Goal: Information Seeking & Learning: Find specific fact

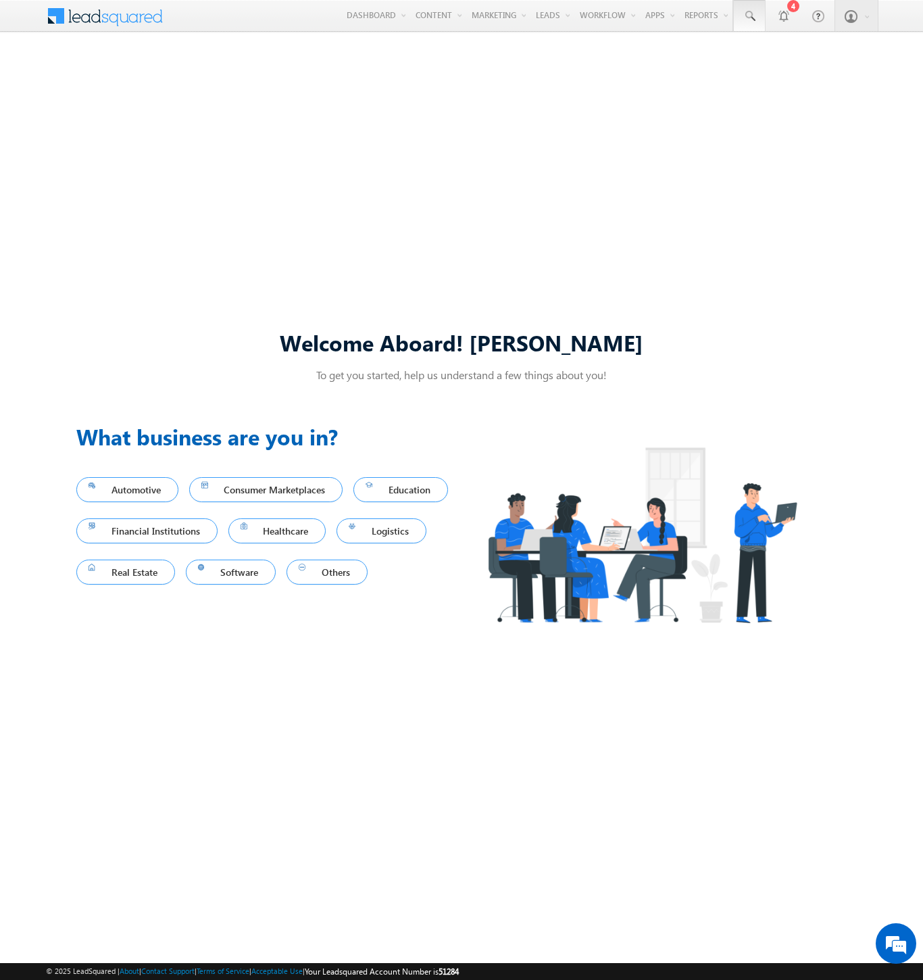
click at [749, 16] on span at bounding box center [750, 16] width 14 height 14
type input "8961398465"
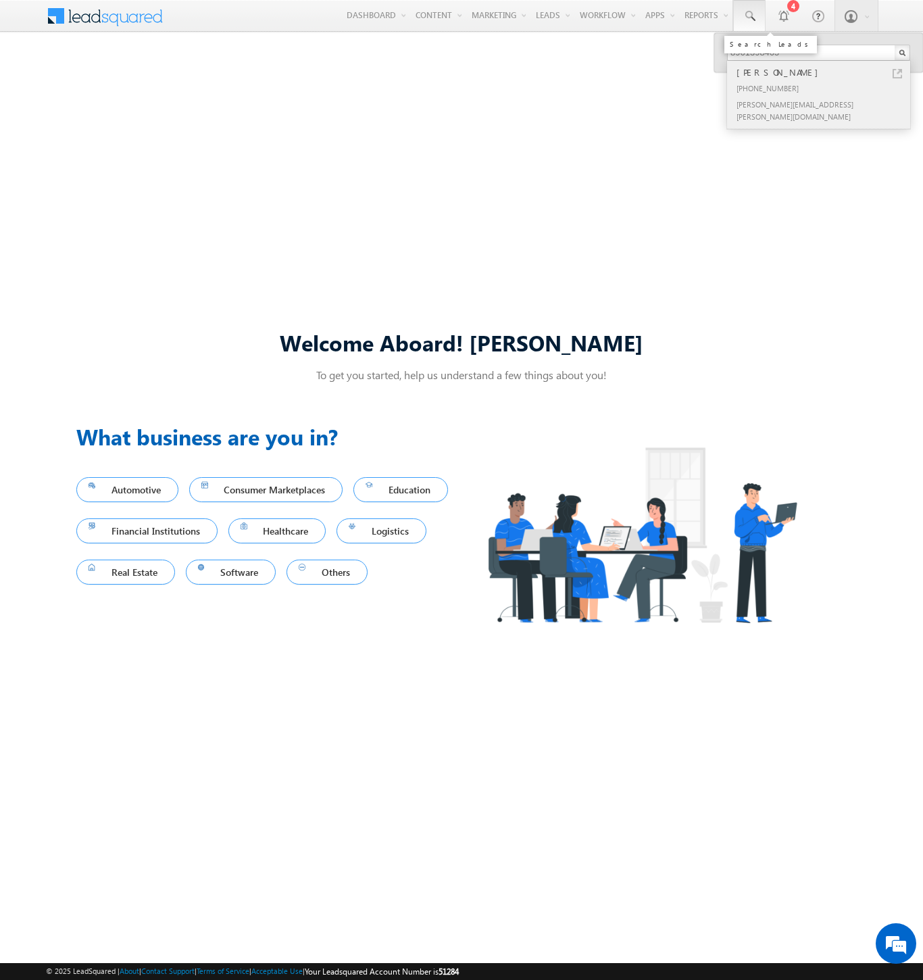
click at [825, 72] on div "[PERSON_NAME]" at bounding box center [824, 72] width 181 height 15
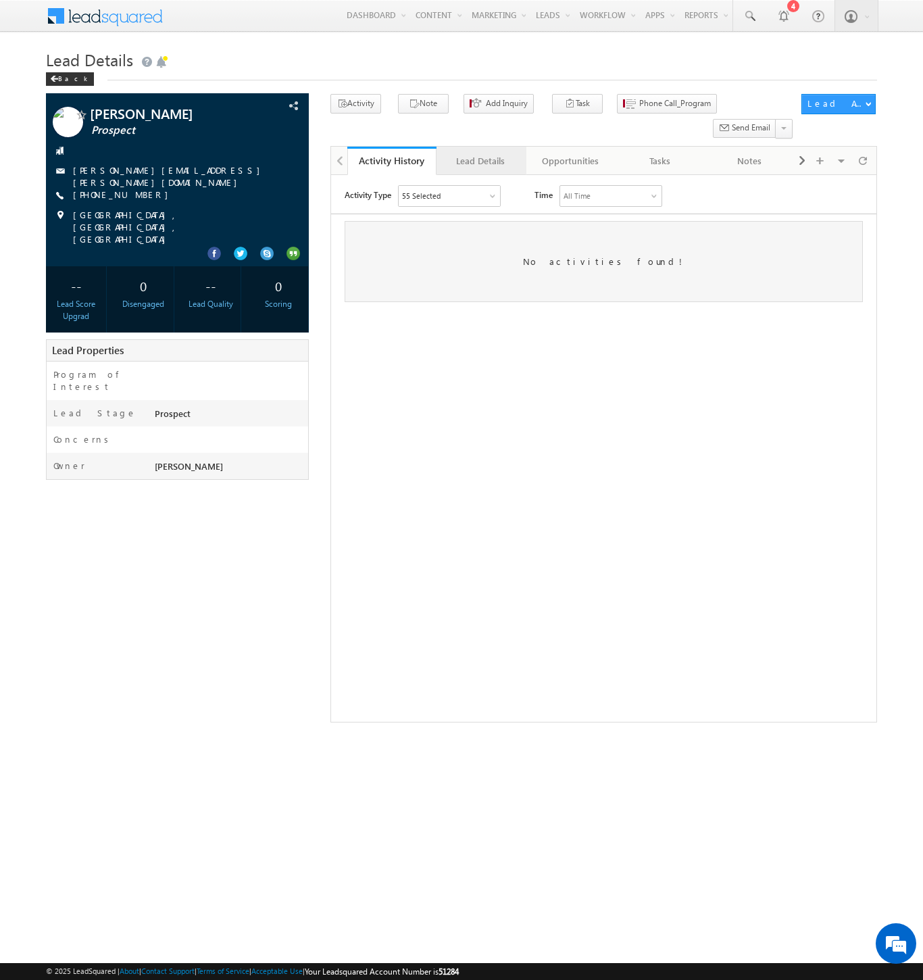
click at [481, 153] on div "Lead Details" at bounding box center [480, 161] width 66 height 16
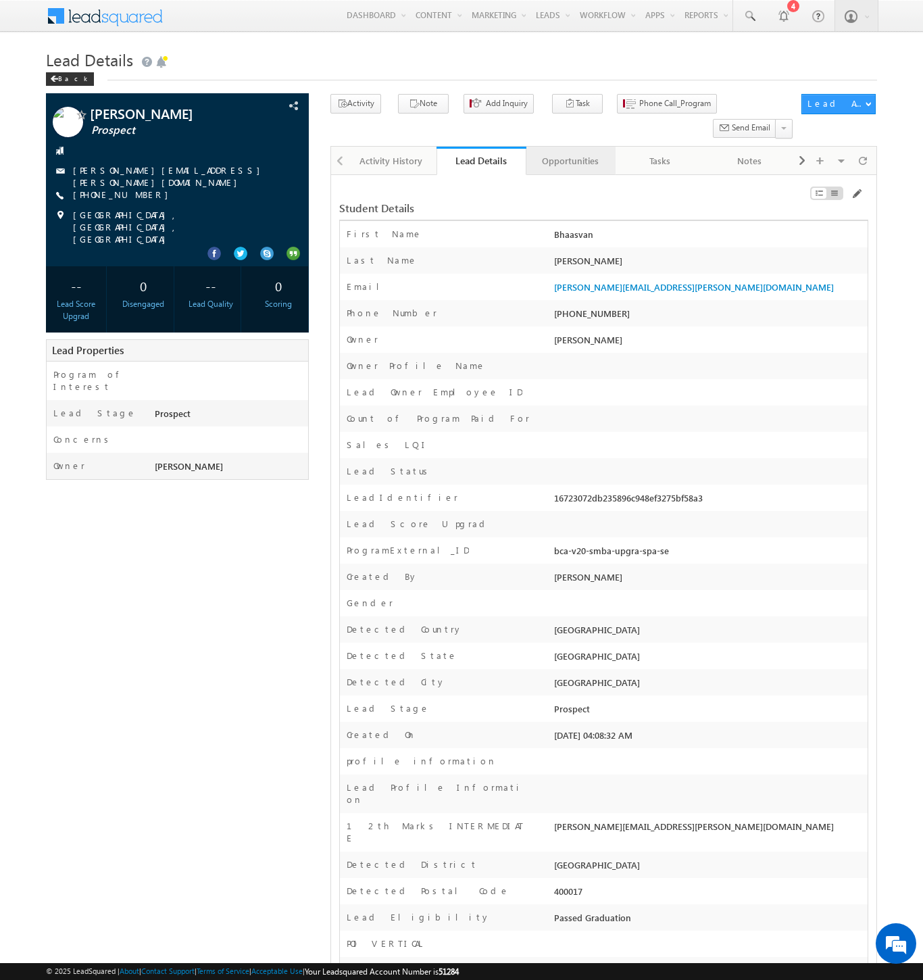
click at [570, 153] on div "Opportunities" at bounding box center [570, 161] width 66 height 16
